Goal: Information Seeking & Learning: Get advice/opinions

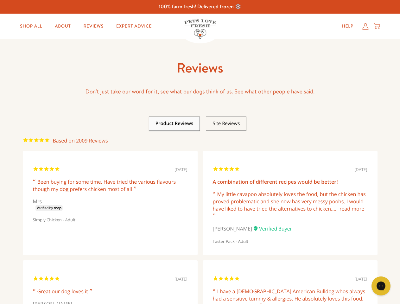
click at [175, 124] on link at bounding box center [175, 123] width 38 height 6
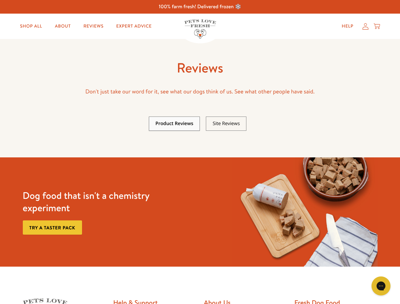
click at [226, 124] on link at bounding box center [226, 123] width 27 height 6
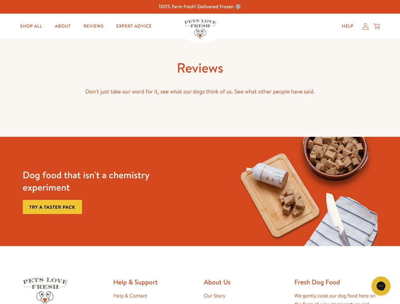
click at [290, 205] on img at bounding box center [305, 191] width 145 height 109
click at [381, 286] on icon "Gorgias live chat" at bounding box center [381, 286] width 6 height 6
